Goal: Information Seeking & Learning: Learn about a topic

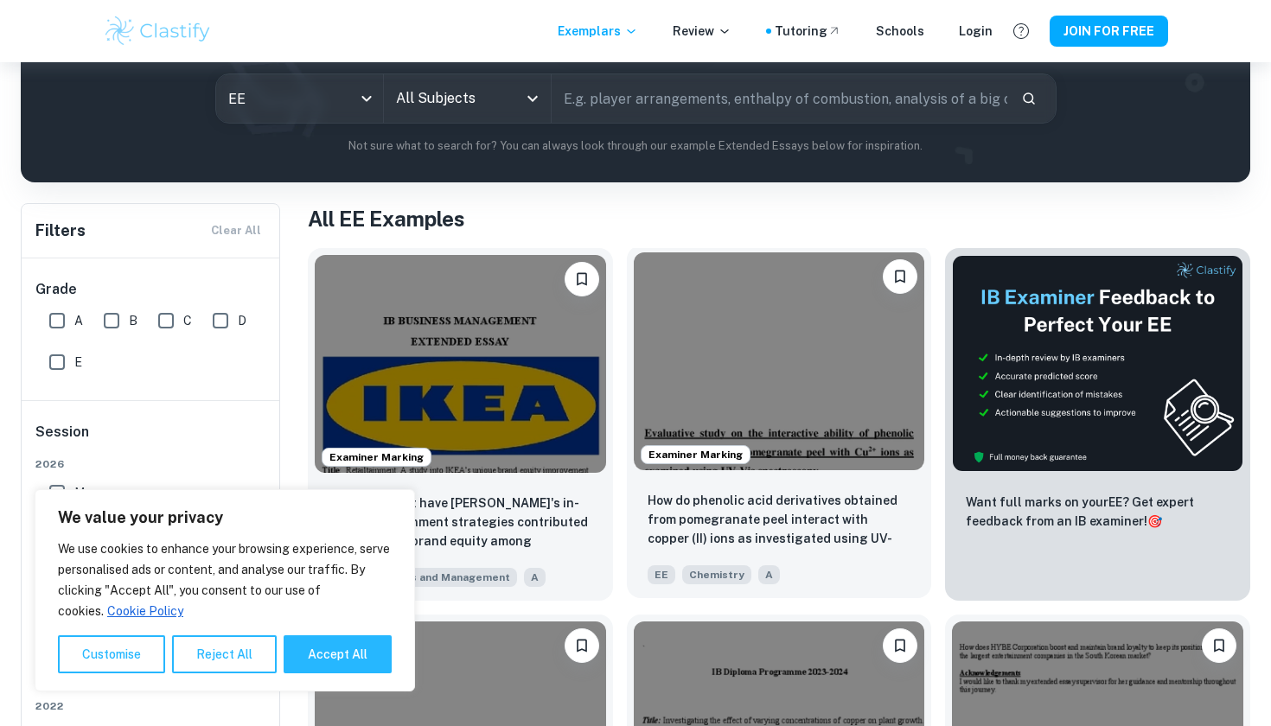
scroll to position [214, 0]
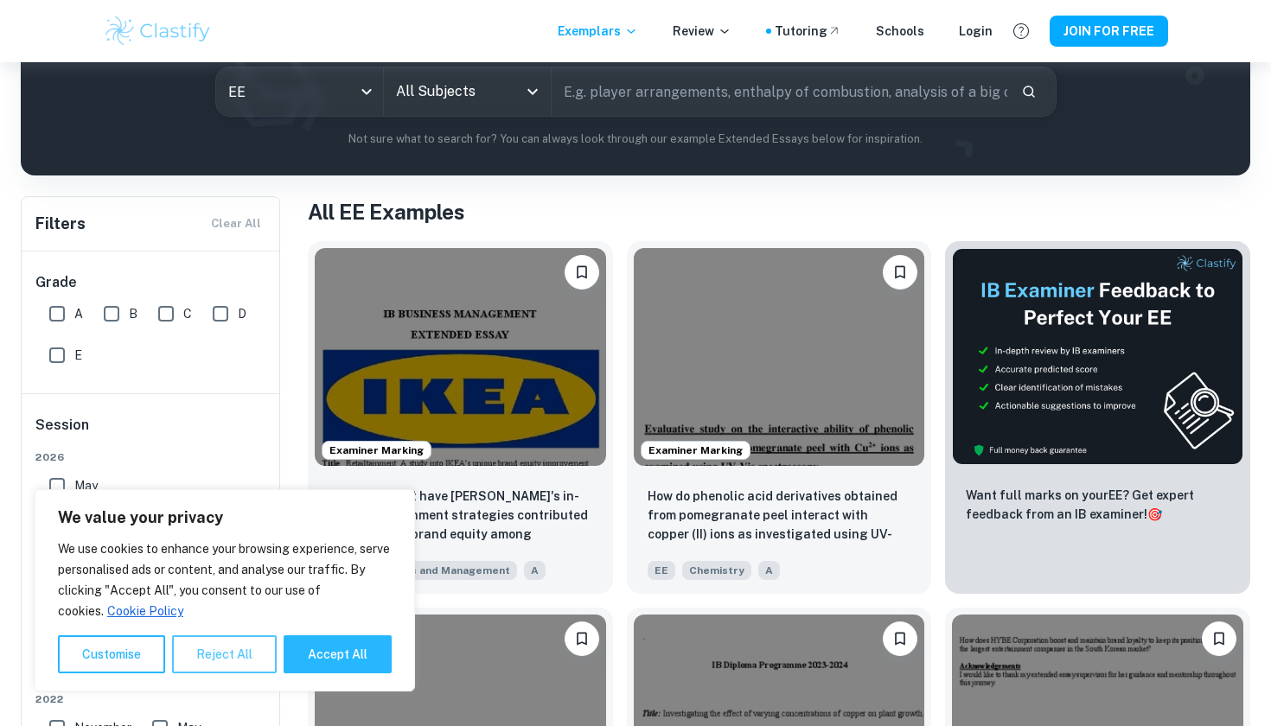
click at [208, 655] on button "Reject All" at bounding box center [224, 654] width 105 height 38
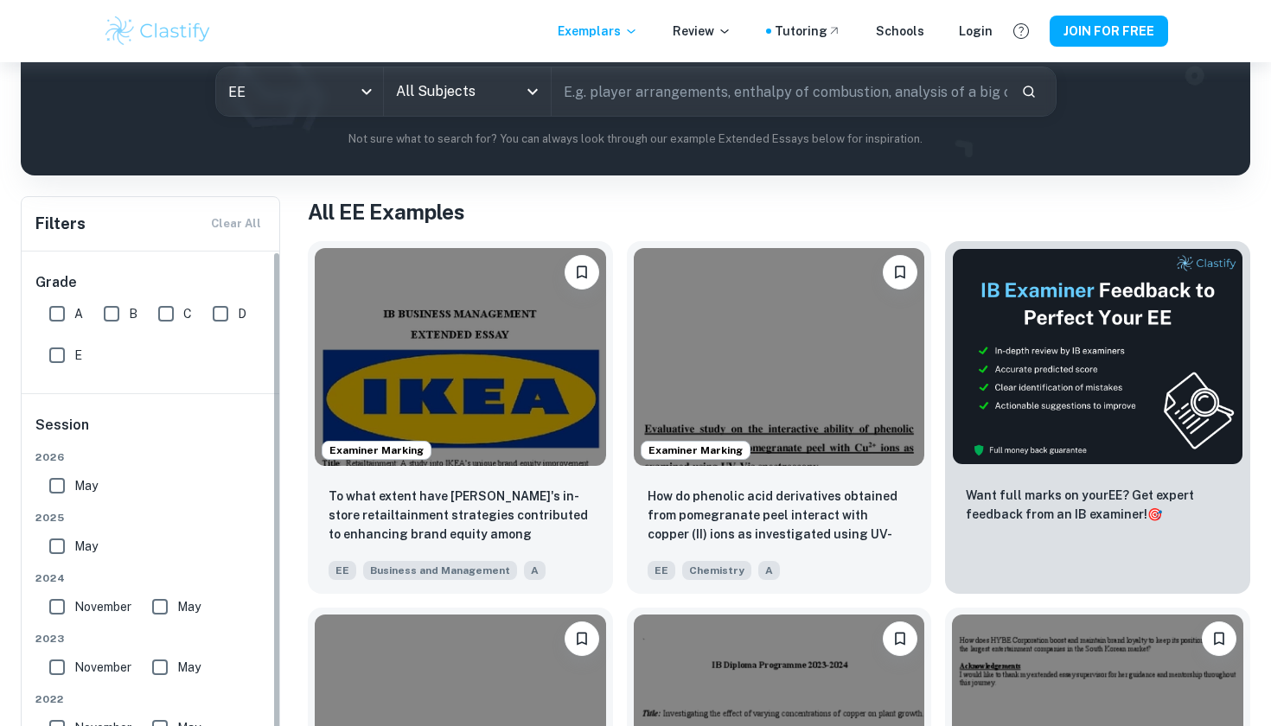
scroll to position [0, 0]
click at [66, 316] on input "A" at bounding box center [57, 314] width 35 height 35
checkbox input "true"
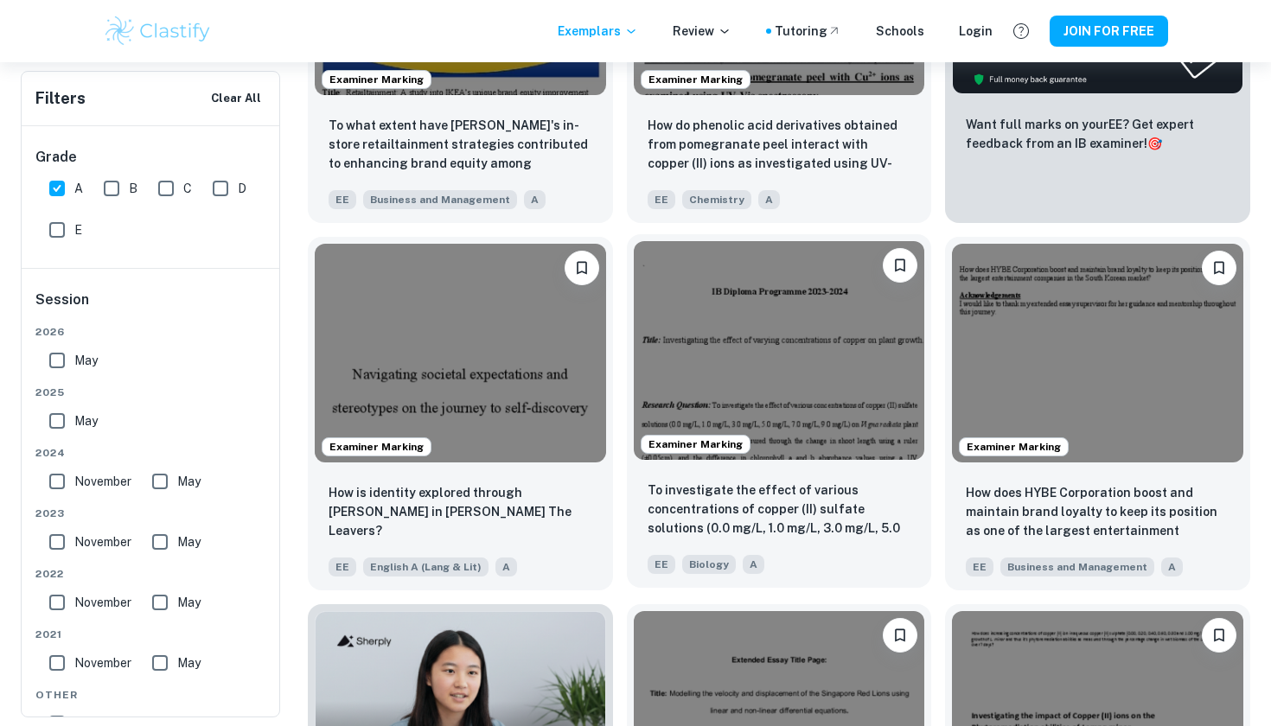
scroll to position [651, 0]
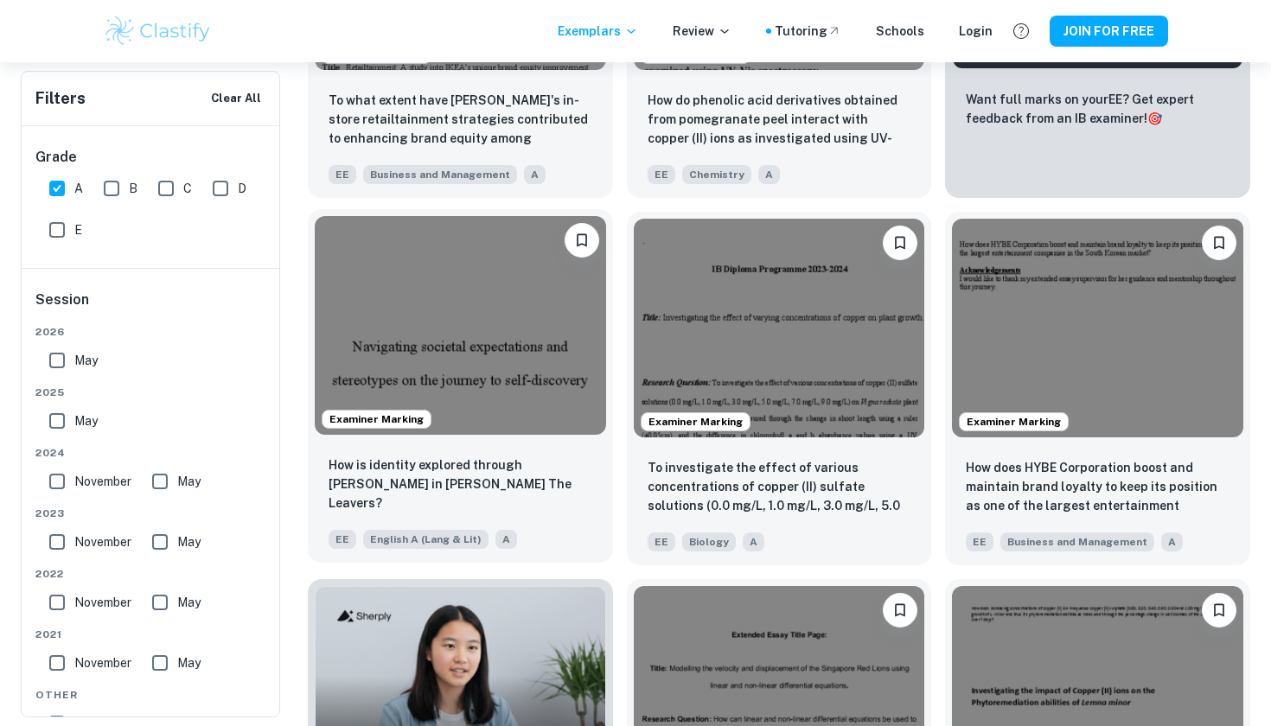
click at [425, 540] on span "English A (Lang & Lit)" at bounding box center [425, 539] width 125 height 19
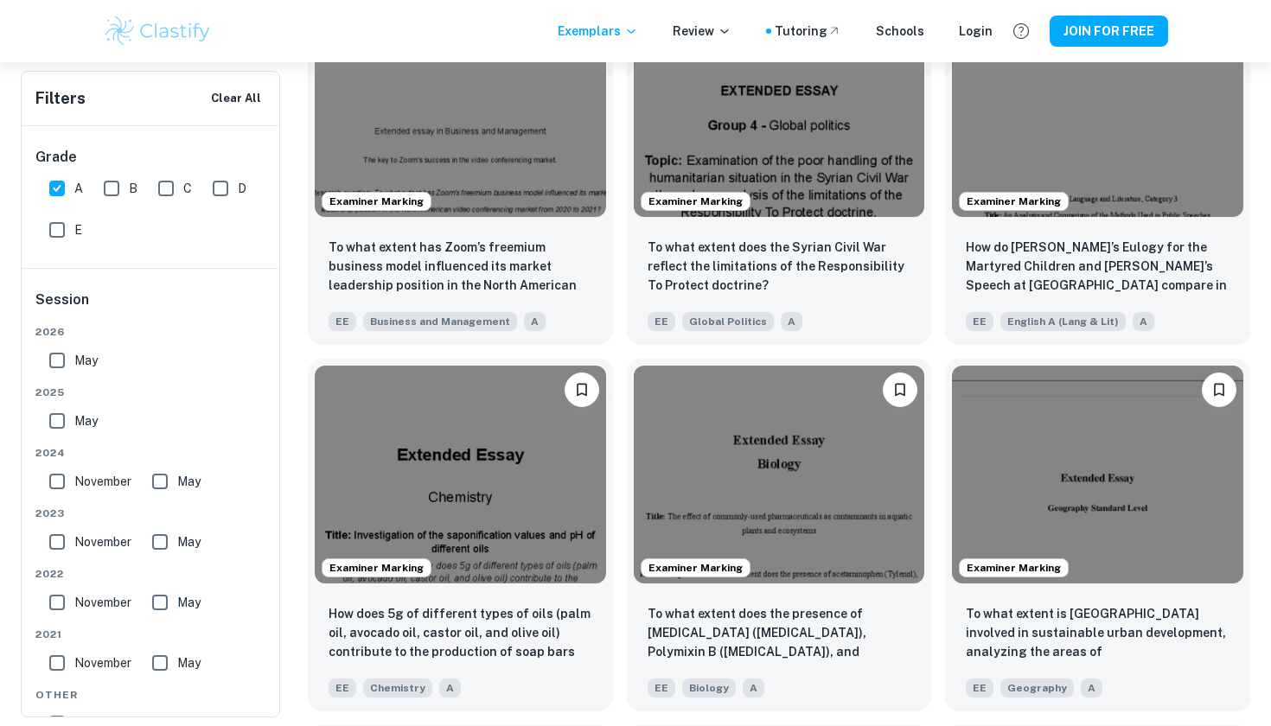
scroll to position [7481, 0]
